Goal: Information Seeking & Learning: Learn about a topic

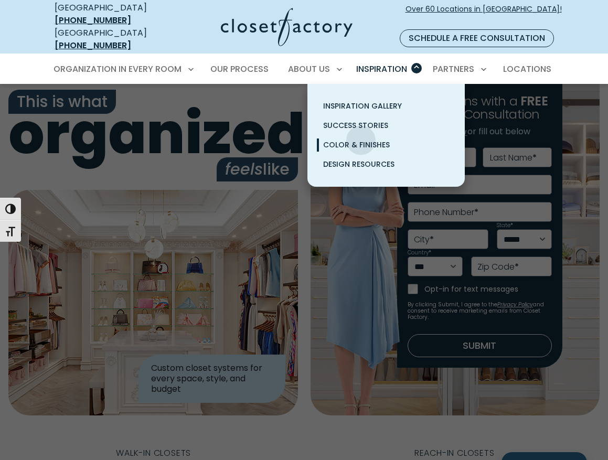
click at [362, 140] on span "Color & Finishes" at bounding box center [356, 145] width 67 height 10
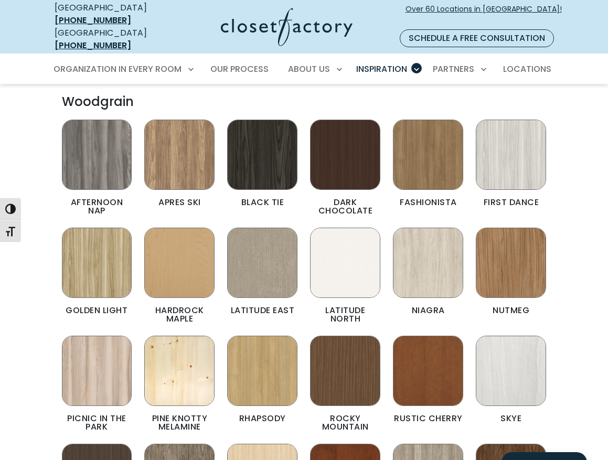
scroll to position [210, 0]
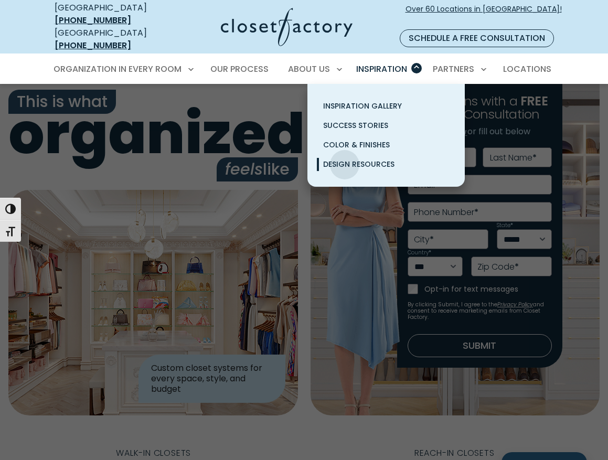
click at [346, 159] on span "Design Resources" at bounding box center [358, 164] width 71 height 10
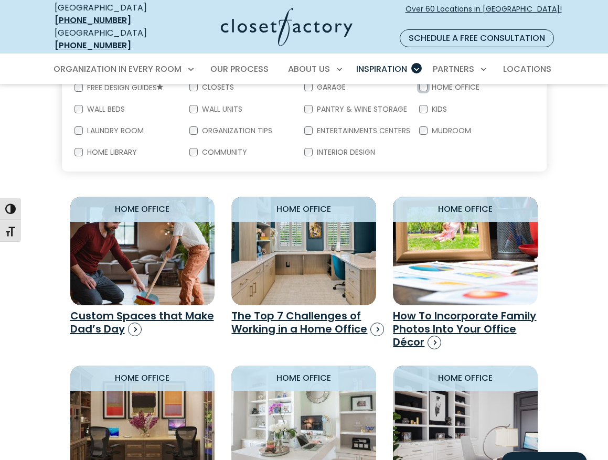
scroll to position [630, 0]
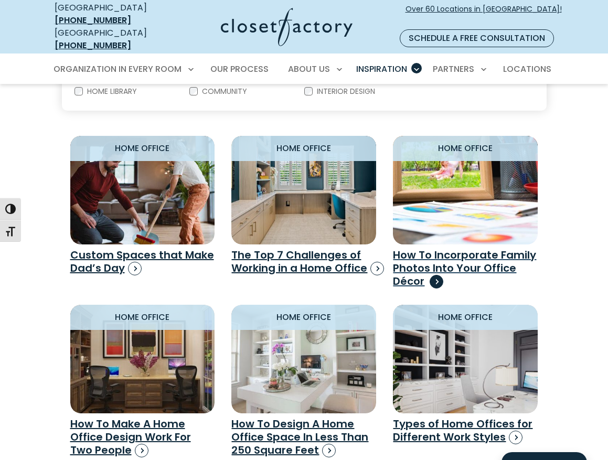
click at [448, 255] on h3 "How To Incorporate Family Photos Into Your Office Décor" at bounding box center [465, 268] width 145 height 39
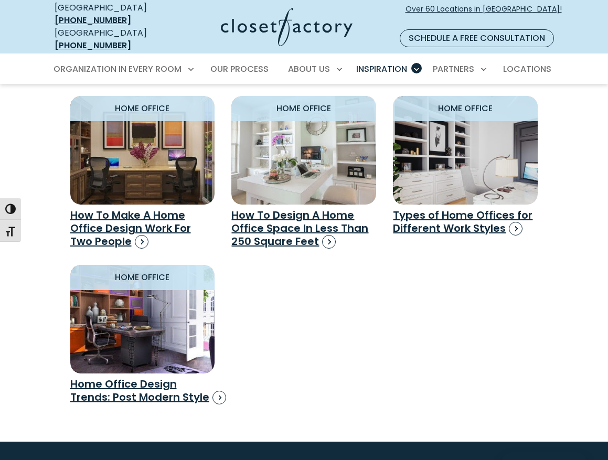
scroll to position [840, 0]
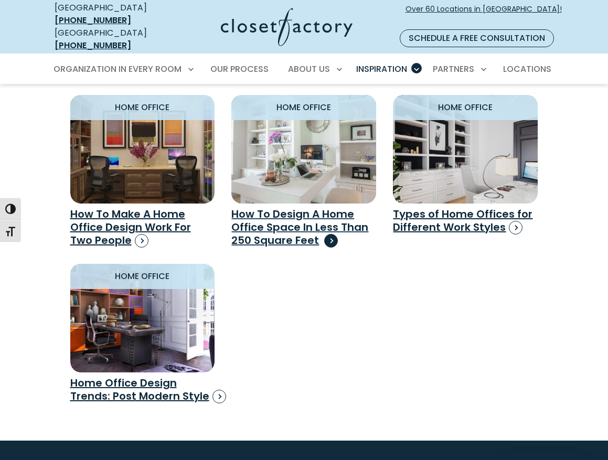
click at [273, 222] on h3 "How To Design A Home Office Space In Less Than 250 Square Feet" at bounding box center [303, 227] width 145 height 39
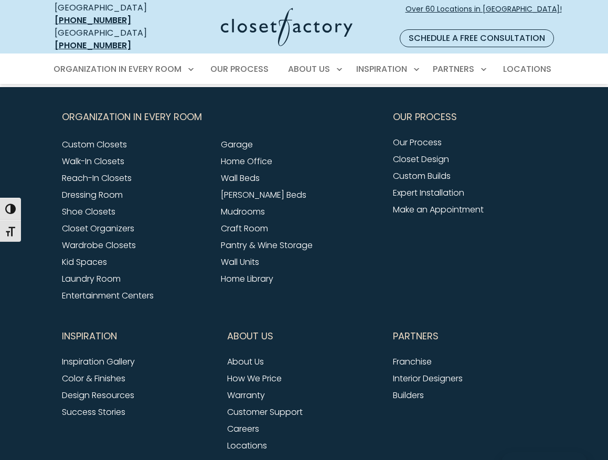
scroll to position [2519, 0]
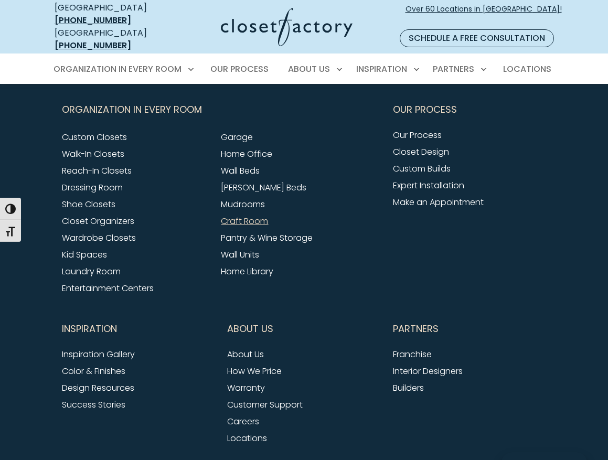
click at [260, 215] on link "Craft Room" at bounding box center [244, 221] width 47 height 12
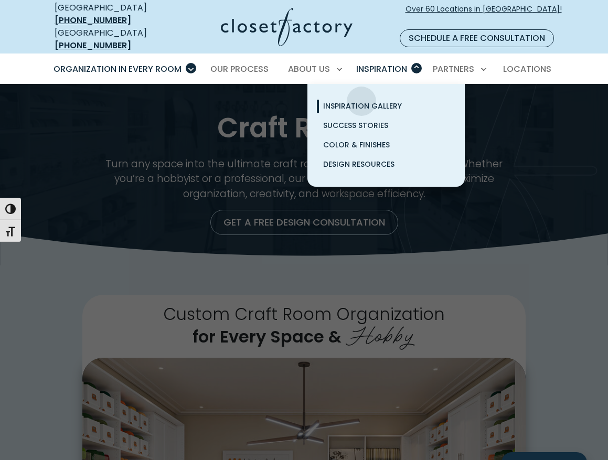
click at [362, 101] on span "Inspiration Gallery" at bounding box center [362, 106] width 79 height 10
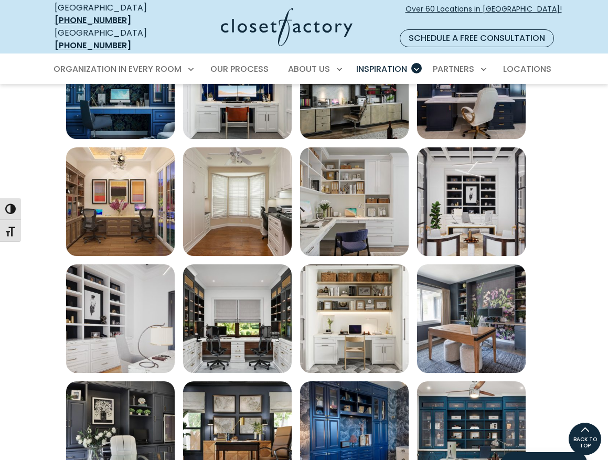
scroll to position [420, 0]
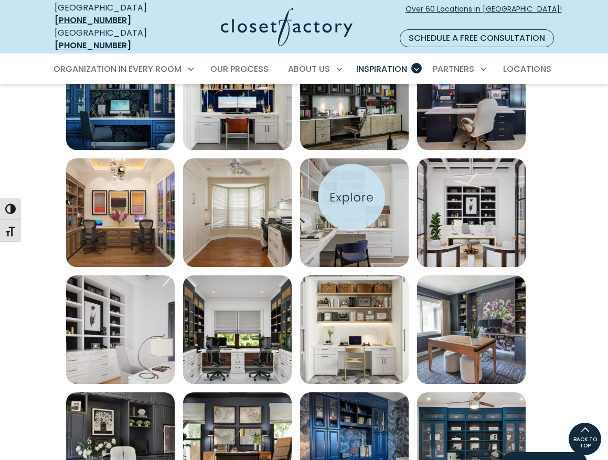
click at [352, 197] on img "Open inspiration gallery to preview enlarged image" at bounding box center [354, 213] width 109 height 109
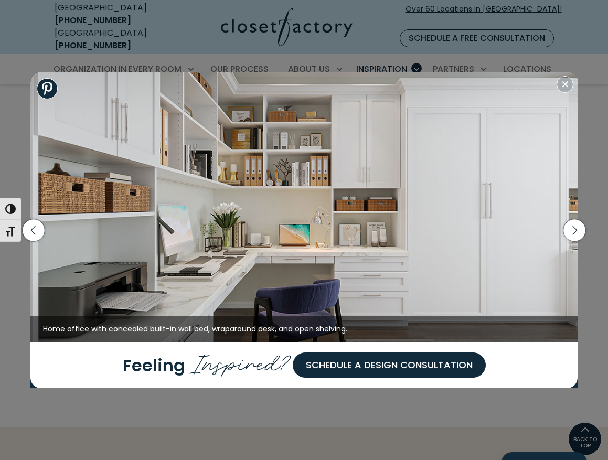
scroll to position [315, 0]
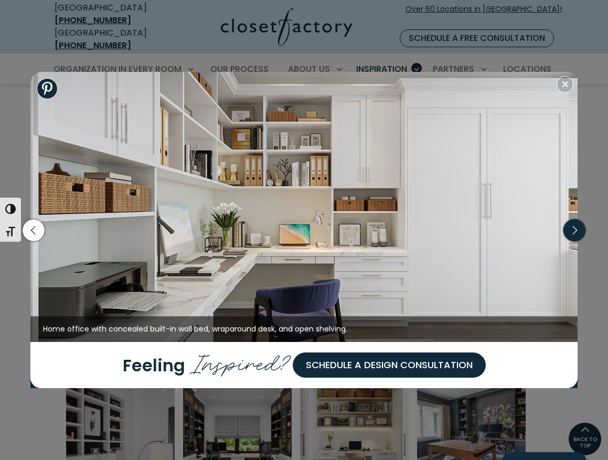
click at [581, 227] on icon "button" at bounding box center [575, 230] width 22 height 22
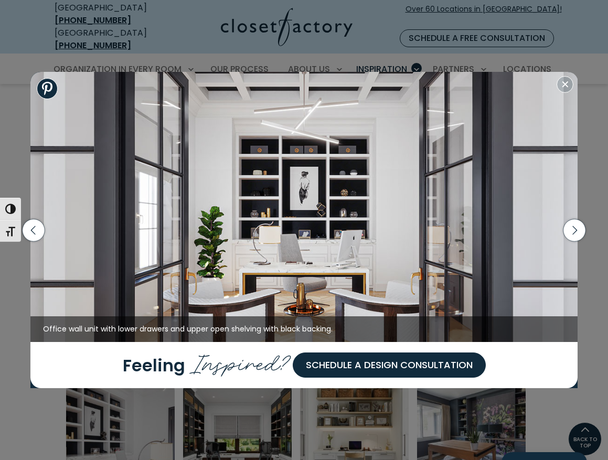
click at [376, 57] on div "Built-in blue wall unit cabinetry with frosted glass doors. Custom home office …" at bounding box center [304, 230] width 608 height 460
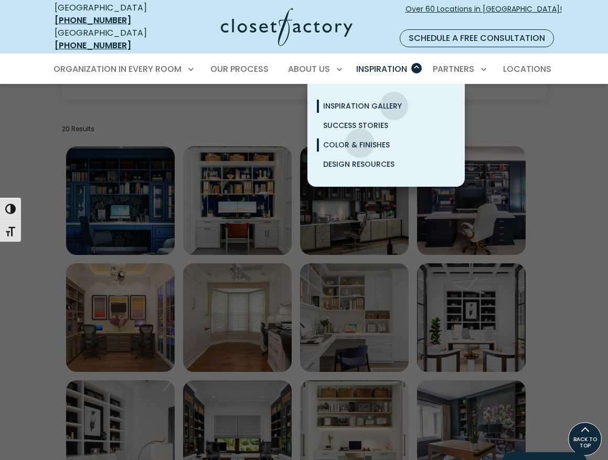
click at [360, 140] on span "Color & Finishes" at bounding box center [356, 145] width 67 height 10
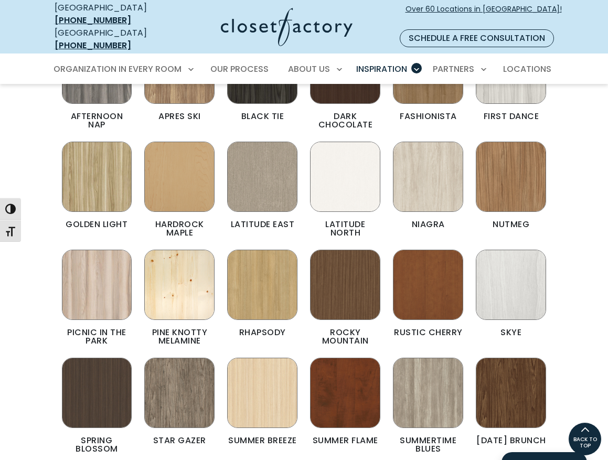
scroll to position [315, 0]
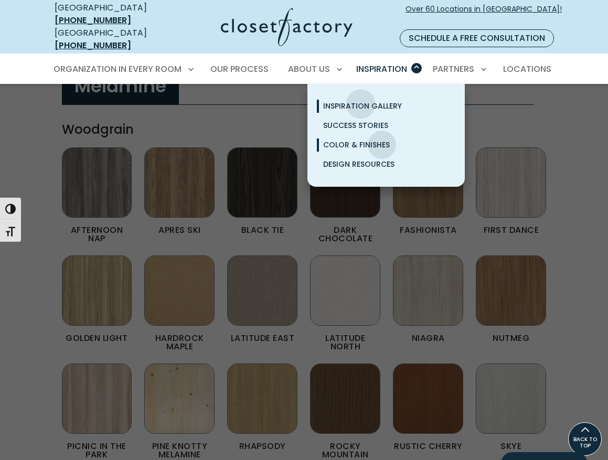
click at [361, 101] on span "Inspiration Gallery" at bounding box center [362, 106] width 79 height 10
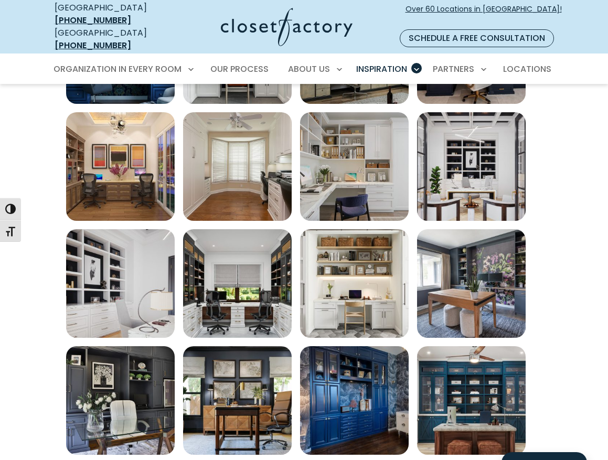
scroll to position [472, 0]
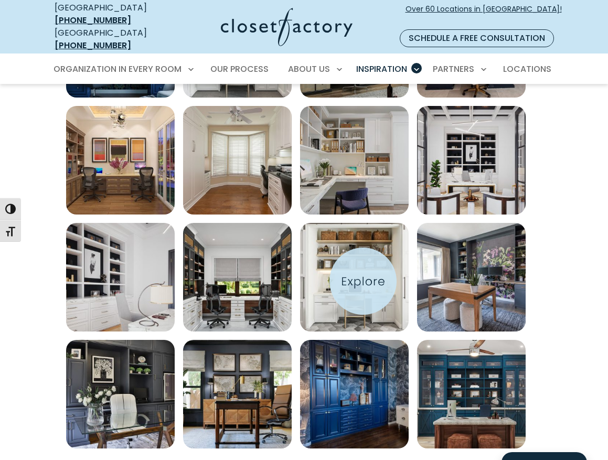
click at [363, 281] on img "Open inspiration gallery to preview enlarged image" at bounding box center [354, 277] width 109 height 109
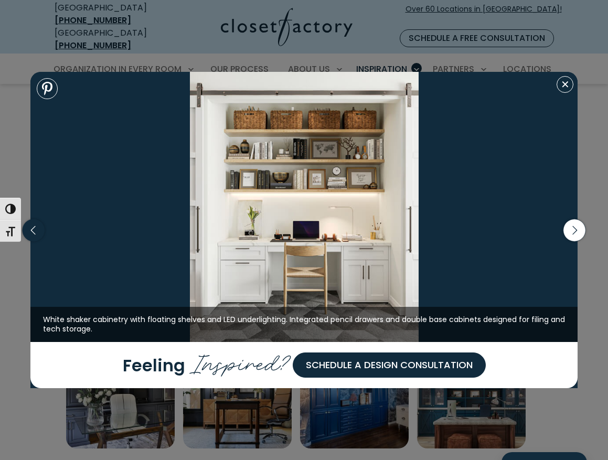
click at [36, 231] on icon "button" at bounding box center [34, 230] width 22 height 22
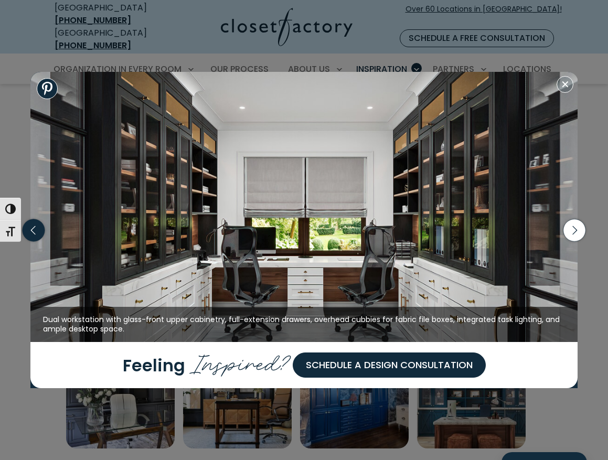
click at [36, 231] on icon "button" at bounding box center [34, 230] width 22 height 22
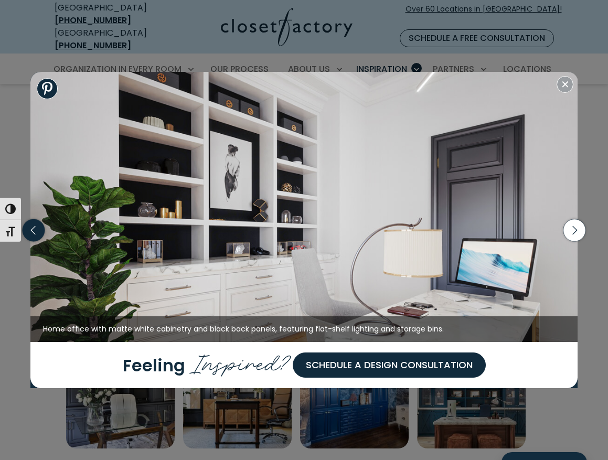
click at [38, 231] on icon "button" at bounding box center [34, 230] width 22 height 22
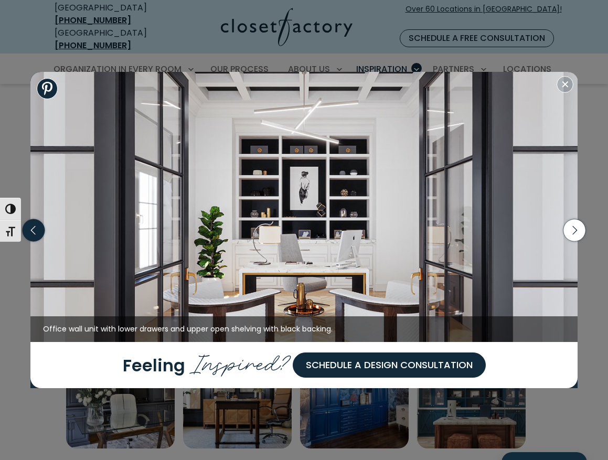
click at [38, 231] on icon "button" at bounding box center [34, 230] width 22 height 22
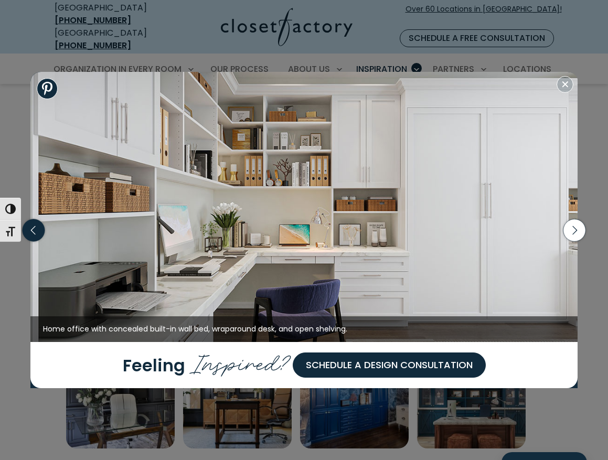
click at [38, 231] on icon "button" at bounding box center [34, 230] width 22 height 22
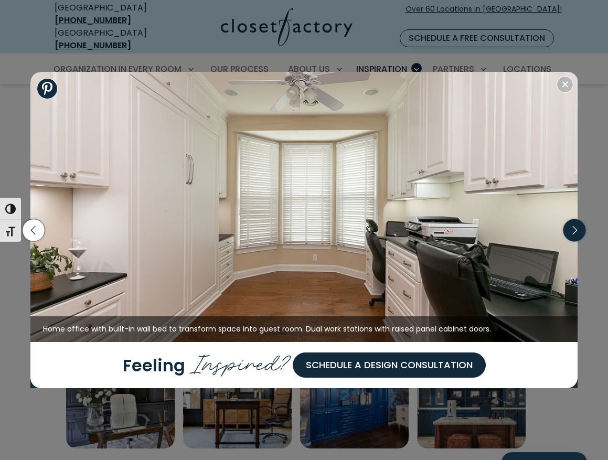
click at [573, 229] on icon "button" at bounding box center [575, 230] width 22 height 22
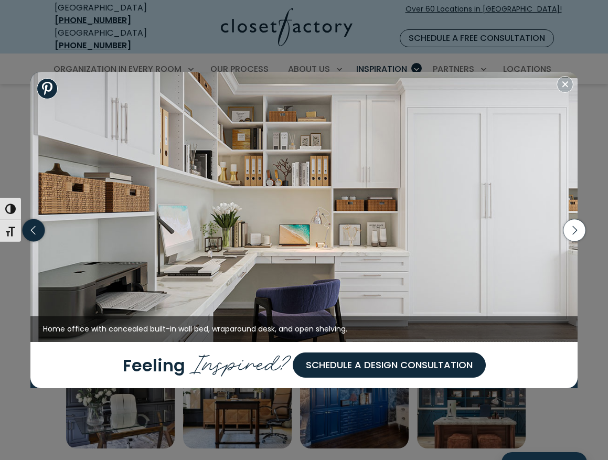
click at [30, 230] on icon "button" at bounding box center [34, 230] width 22 height 22
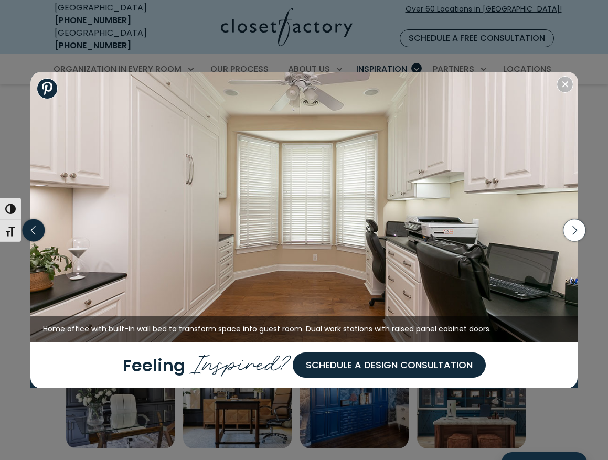
click at [30, 230] on icon "button" at bounding box center [34, 230] width 22 height 22
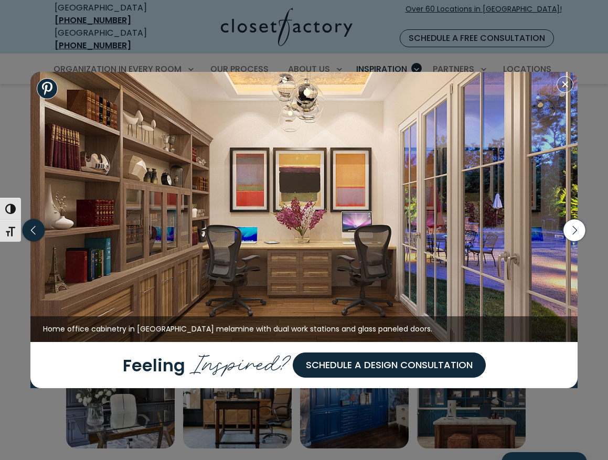
click at [30, 230] on icon "button" at bounding box center [34, 230] width 22 height 22
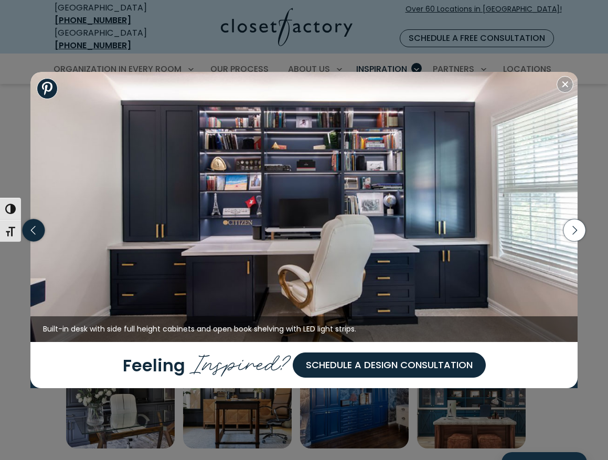
click at [30, 230] on icon "button" at bounding box center [34, 230] width 22 height 22
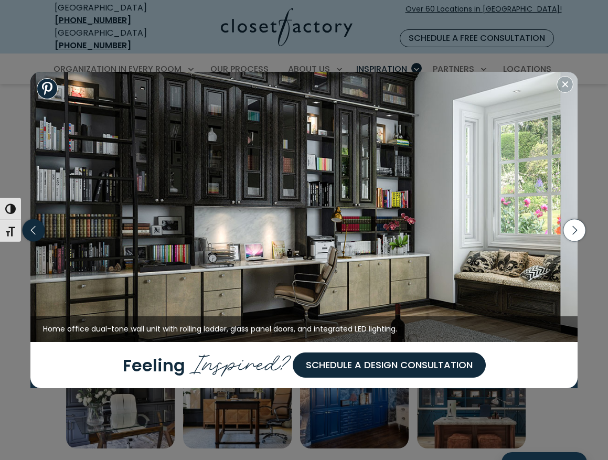
click at [30, 230] on icon "button" at bounding box center [34, 230] width 22 height 22
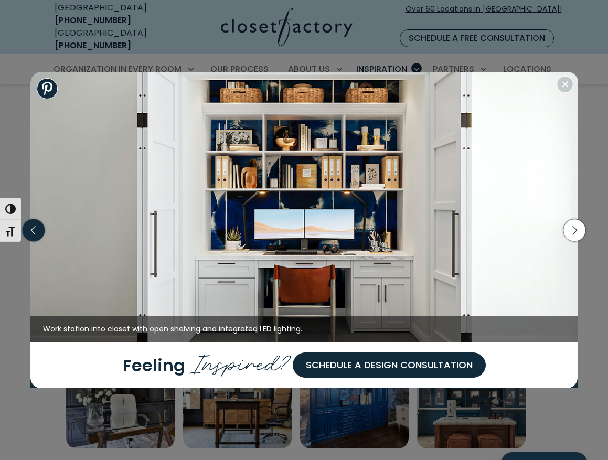
click at [30, 230] on icon "button" at bounding box center [34, 230] width 22 height 22
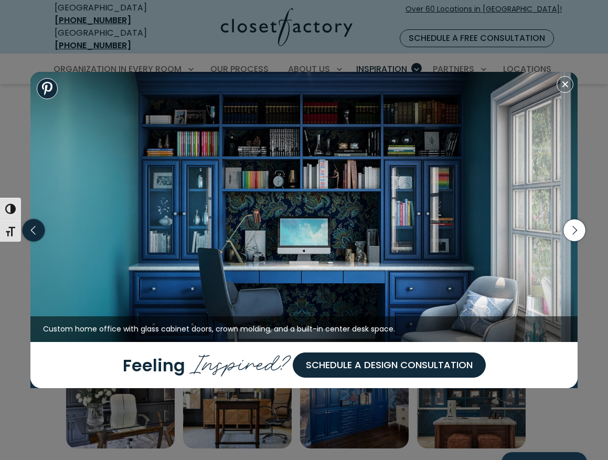
click at [30, 230] on icon "button" at bounding box center [34, 230] width 22 height 22
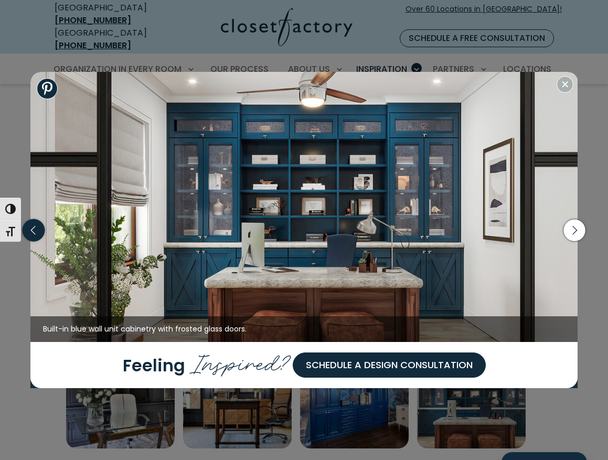
click at [30, 230] on icon "button" at bounding box center [34, 230] width 22 height 22
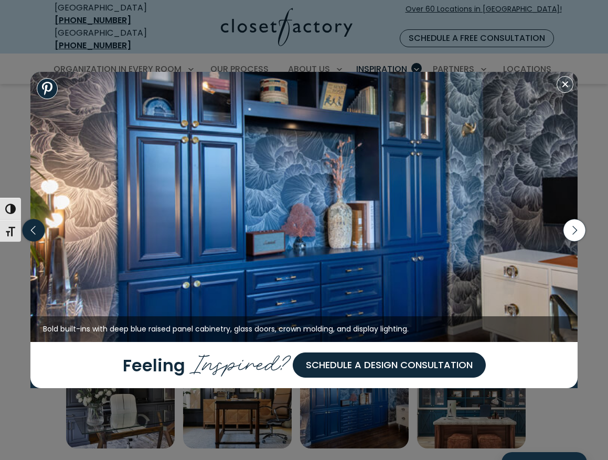
click at [30, 230] on icon "button" at bounding box center [34, 230] width 22 height 22
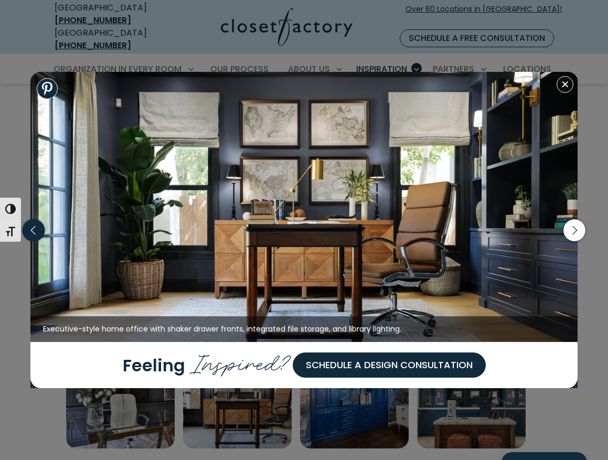
click at [30, 230] on icon "button" at bounding box center [34, 230] width 22 height 22
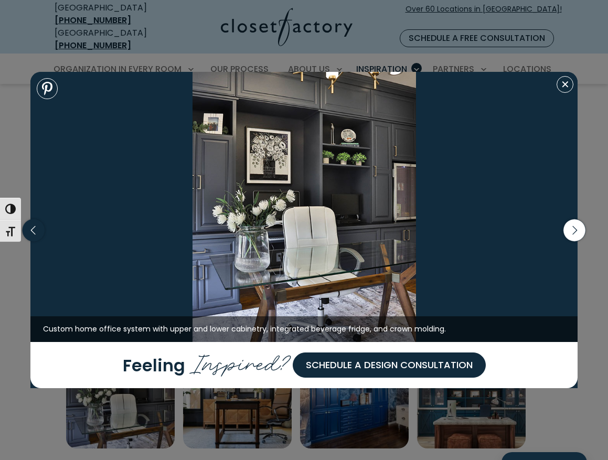
click at [30, 230] on icon "button" at bounding box center [34, 230] width 22 height 22
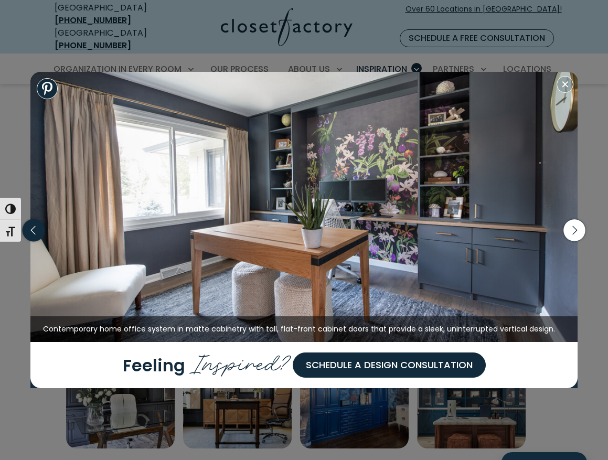
click at [30, 230] on icon "button" at bounding box center [34, 230] width 22 height 22
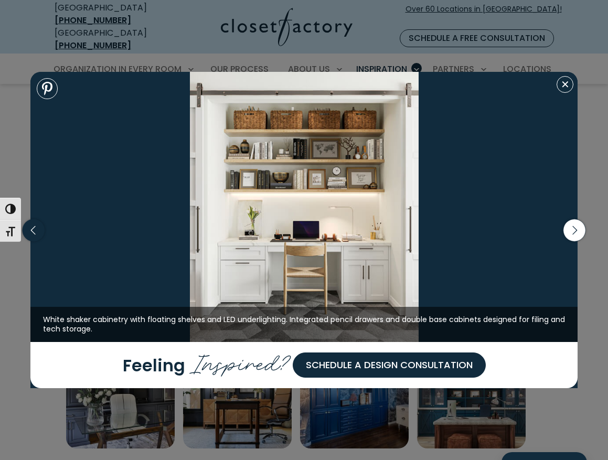
click at [30, 230] on icon "button" at bounding box center [34, 230] width 22 height 22
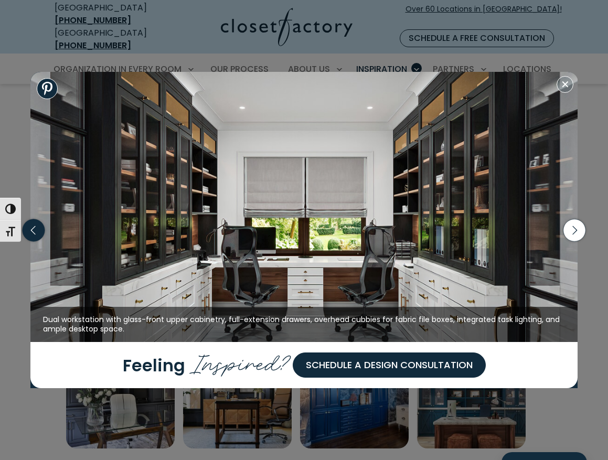
click at [30, 230] on icon "button" at bounding box center [34, 230] width 22 height 22
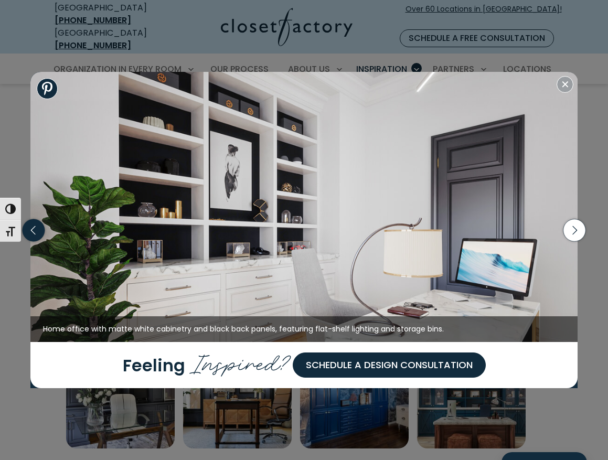
click at [30, 230] on icon "button" at bounding box center [34, 230] width 22 height 22
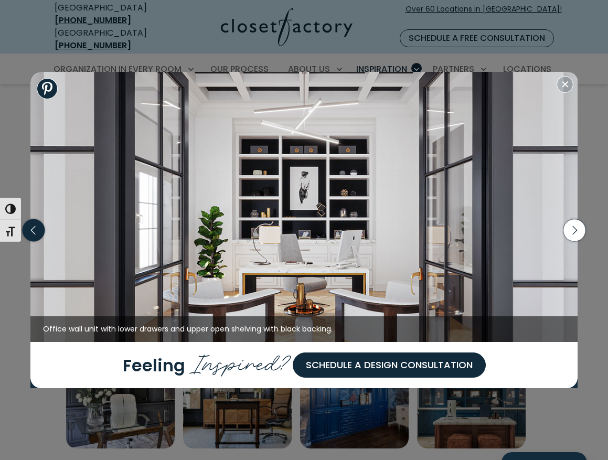
click at [30, 230] on icon "button" at bounding box center [34, 230] width 22 height 22
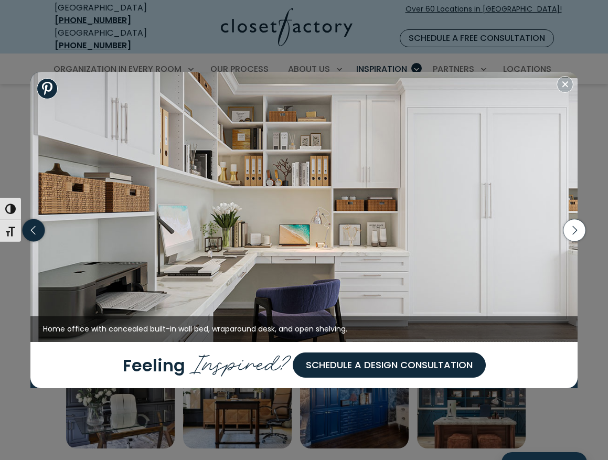
click at [30, 230] on icon "button" at bounding box center [34, 230] width 22 height 22
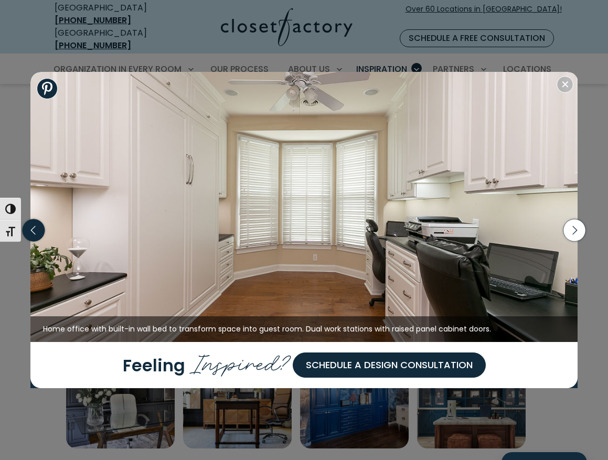
click at [27, 231] on icon "button" at bounding box center [34, 230] width 22 height 22
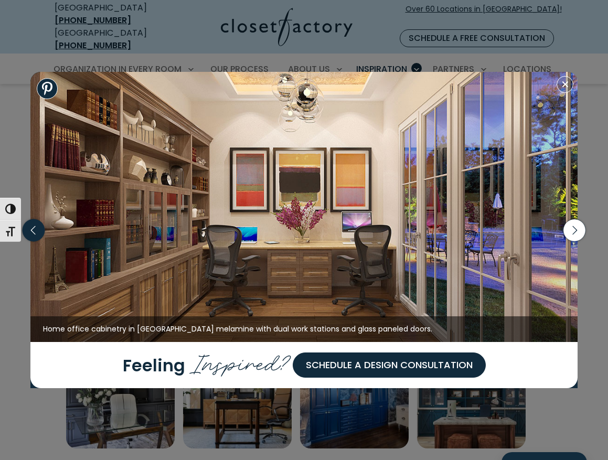
click at [27, 231] on icon "button" at bounding box center [34, 230] width 22 height 22
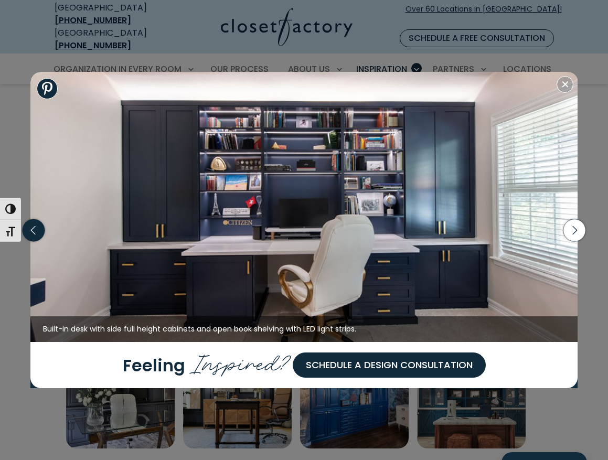
click at [28, 237] on icon "button" at bounding box center [34, 230] width 22 height 22
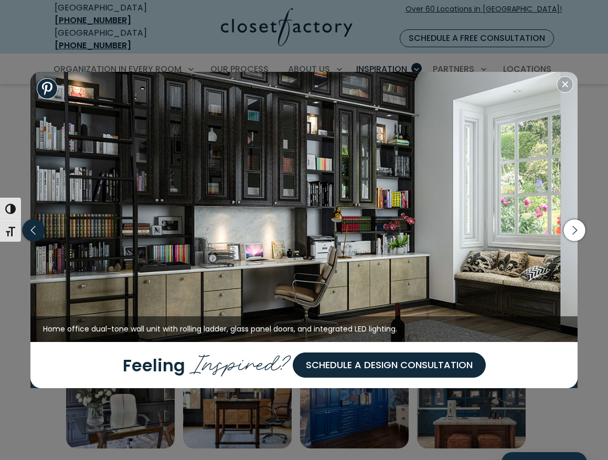
click at [28, 237] on icon "button" at bounding box center [34, 230] width 22 height 22
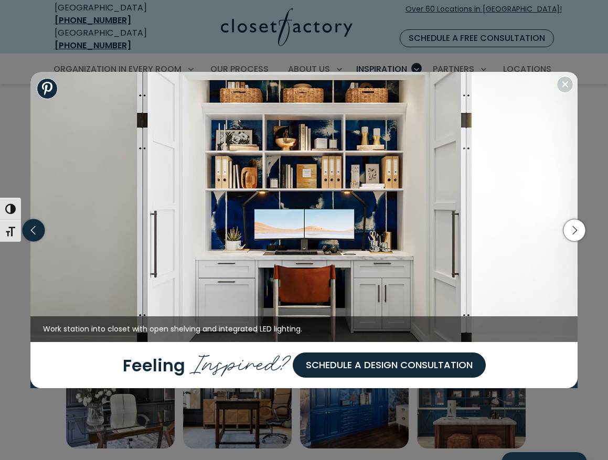
click at [28, 237] on icon "button" at bounding box center [34, 230] width 22 height 22
